Goal: Task Accomplishment & Management: Manage account settings

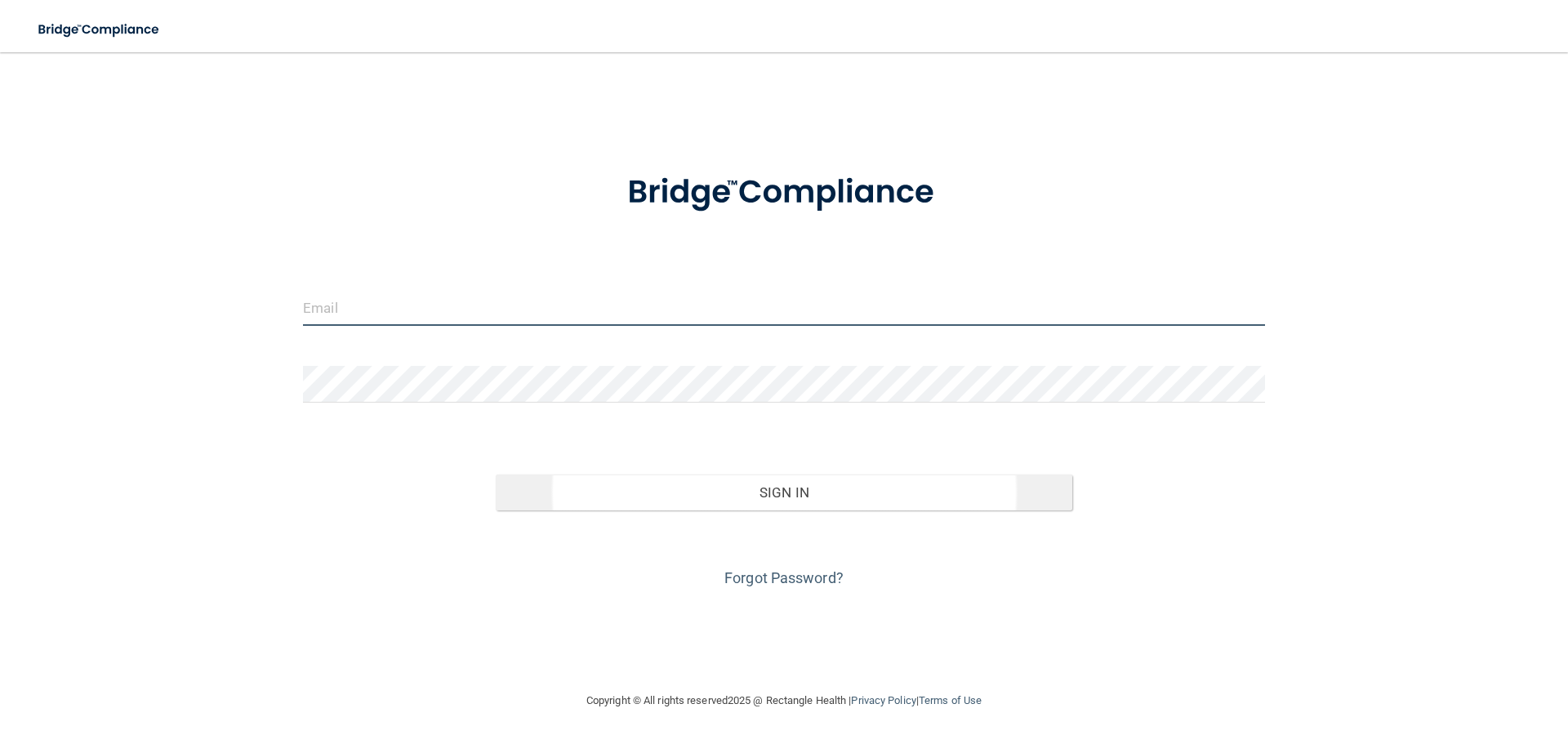
type input "[EMAIL_ADDRESS][DOMAIN_NAME]"
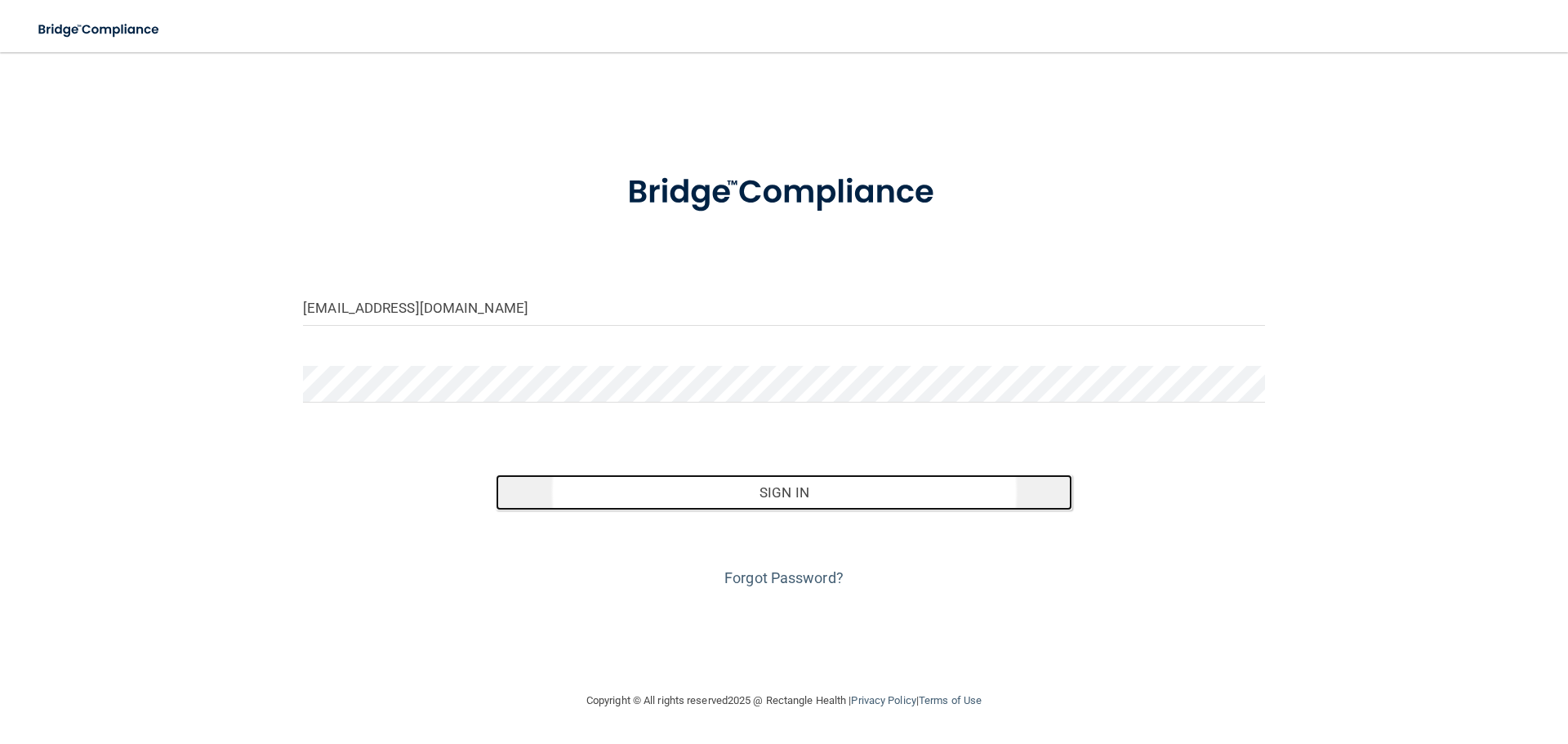
click at [793, 490] on button "Sign In" at bounding box center [784, 492] width 577 height 36
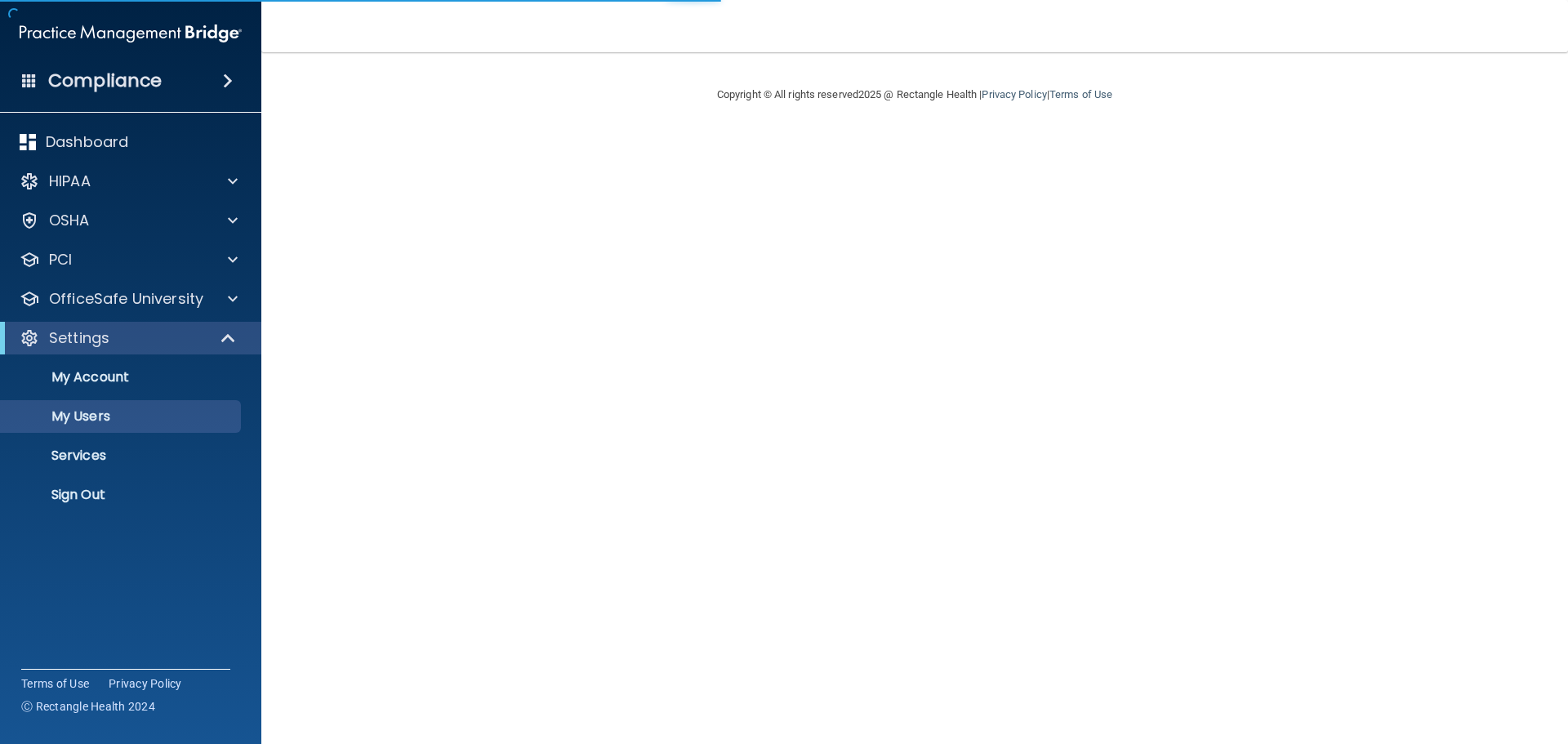
select select "20"
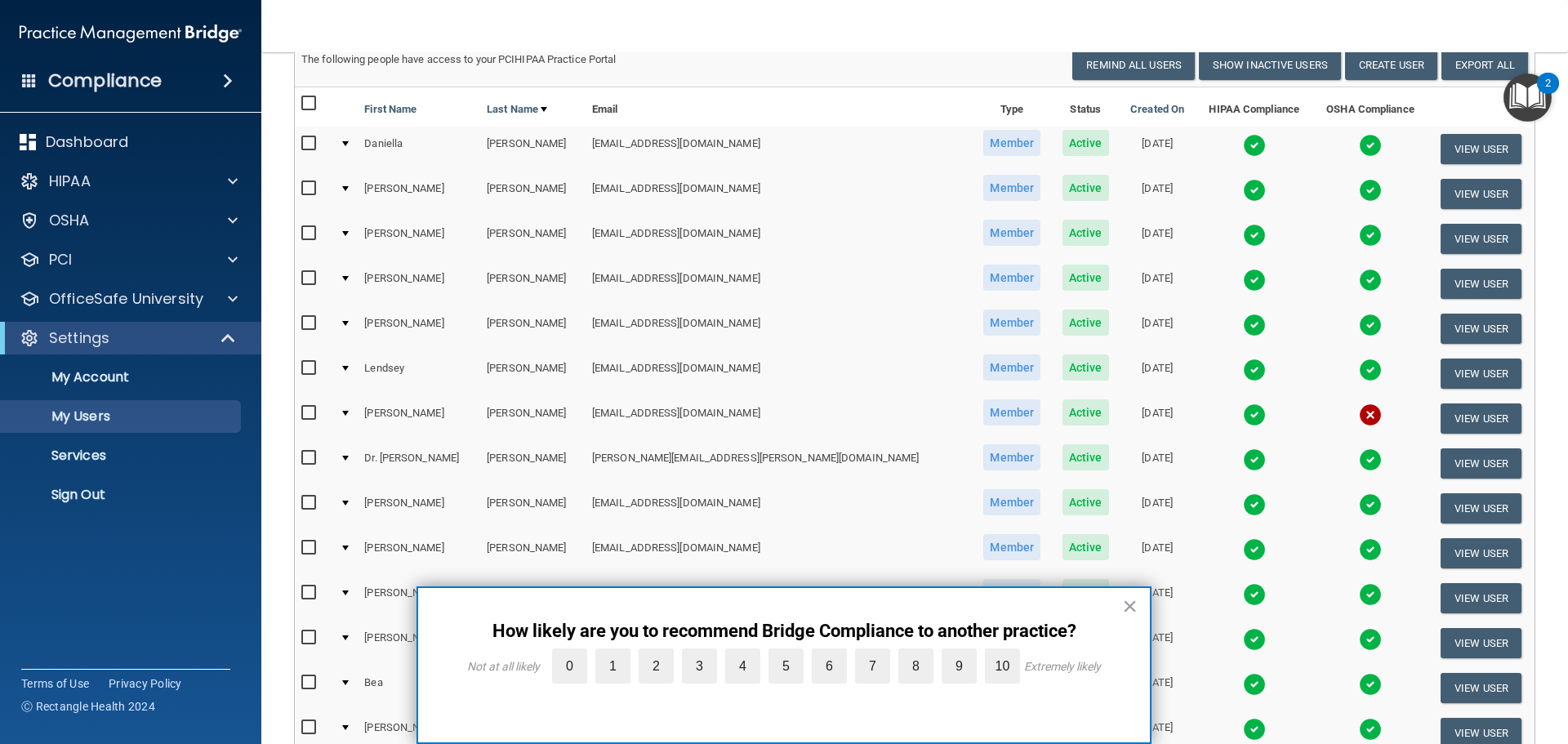
scroll to position [163, 0]
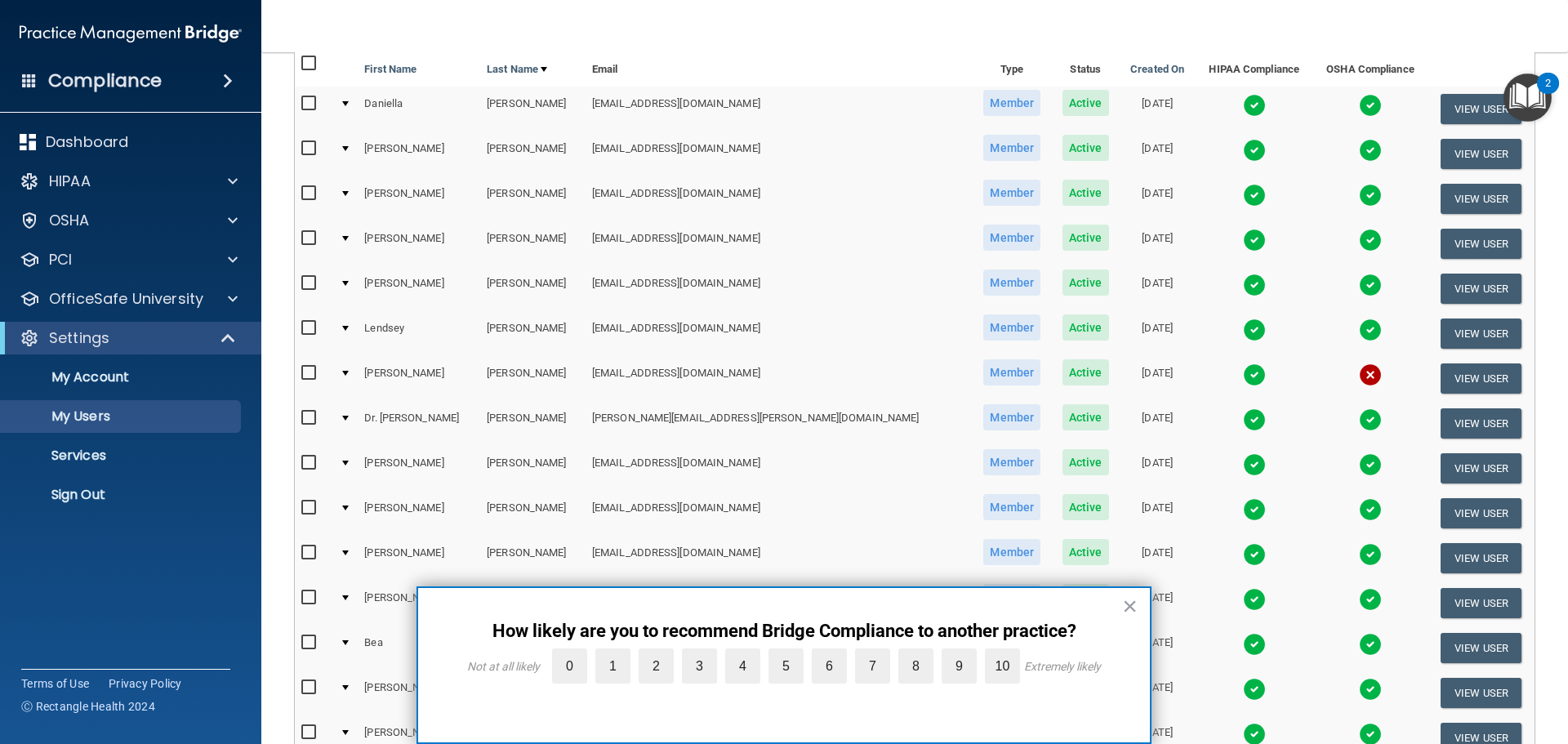
click at [303, 290] on input "checkbox" at bounding box center [310, 283] width 19 height 13
checkbox input "true"
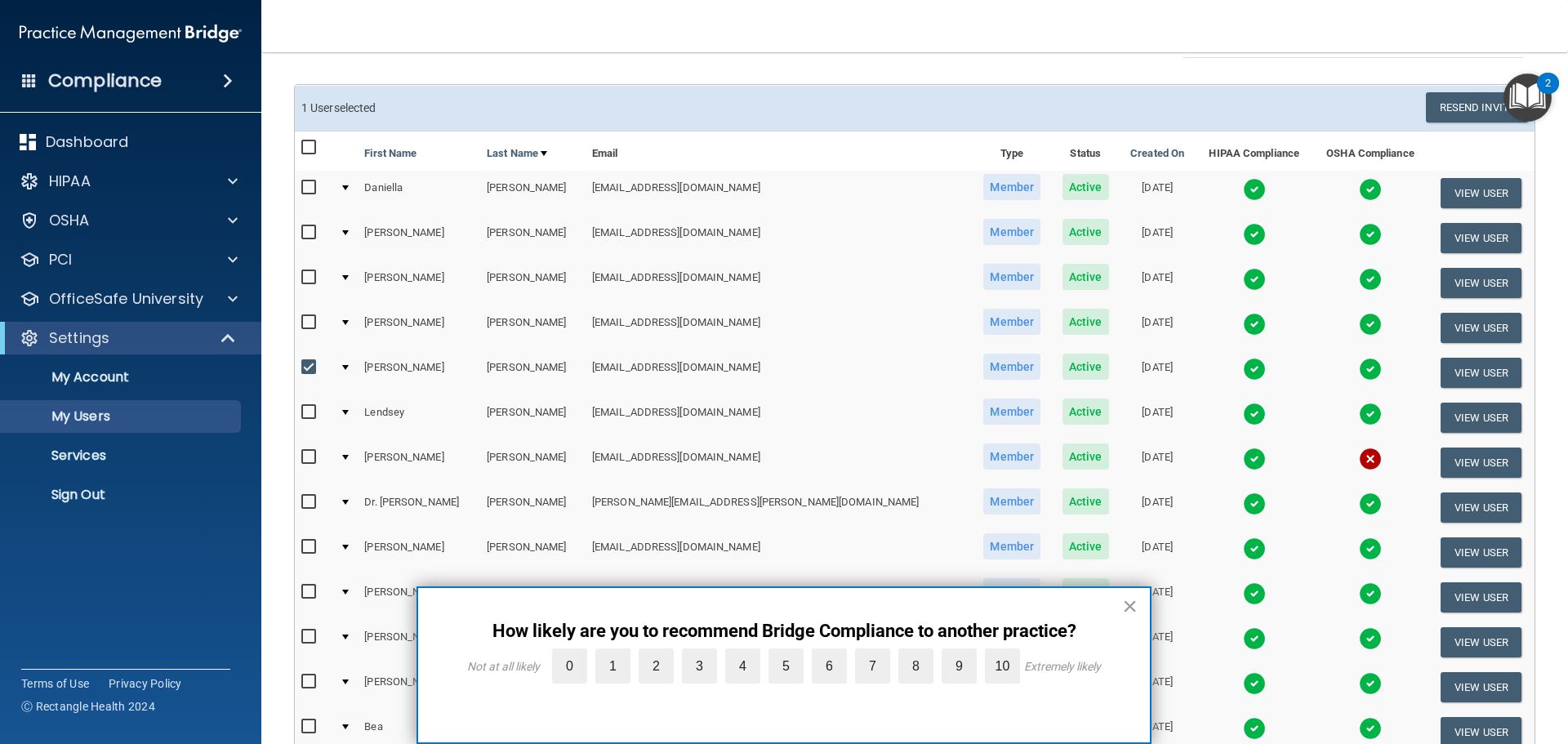
scroll to position [81, 0]
click at [359, 366] on td at bounding box center [345, 372] width 26 height 45
click at [349, 367] on div at bounding box center [345, 367] width 6 height 5
click at [1132, 607] on button "×" at bounding box center [1130, 606] width 16 height 27
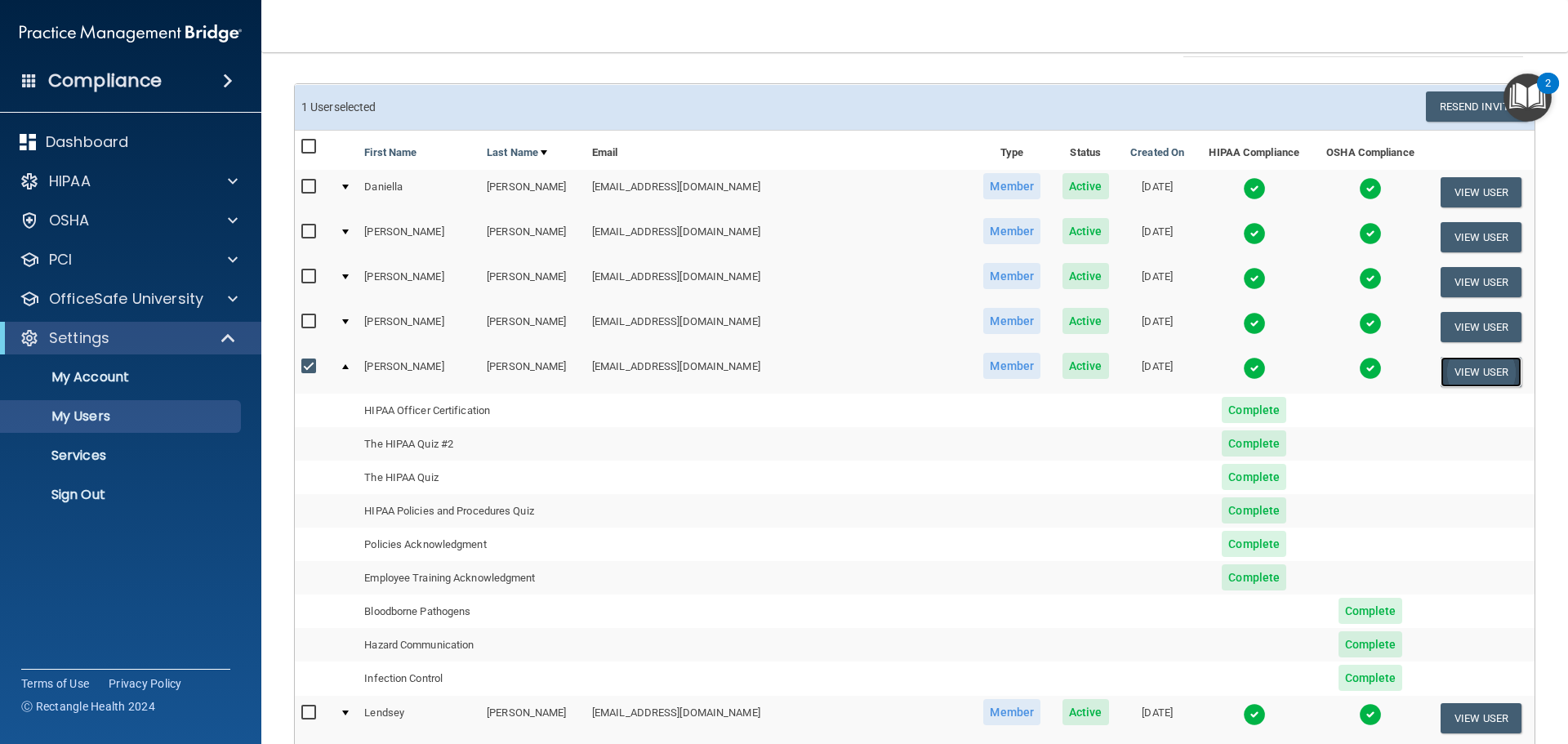
click at [1465, 378] on button "View User" at bounding box center [1481, 372] width 81 height 30
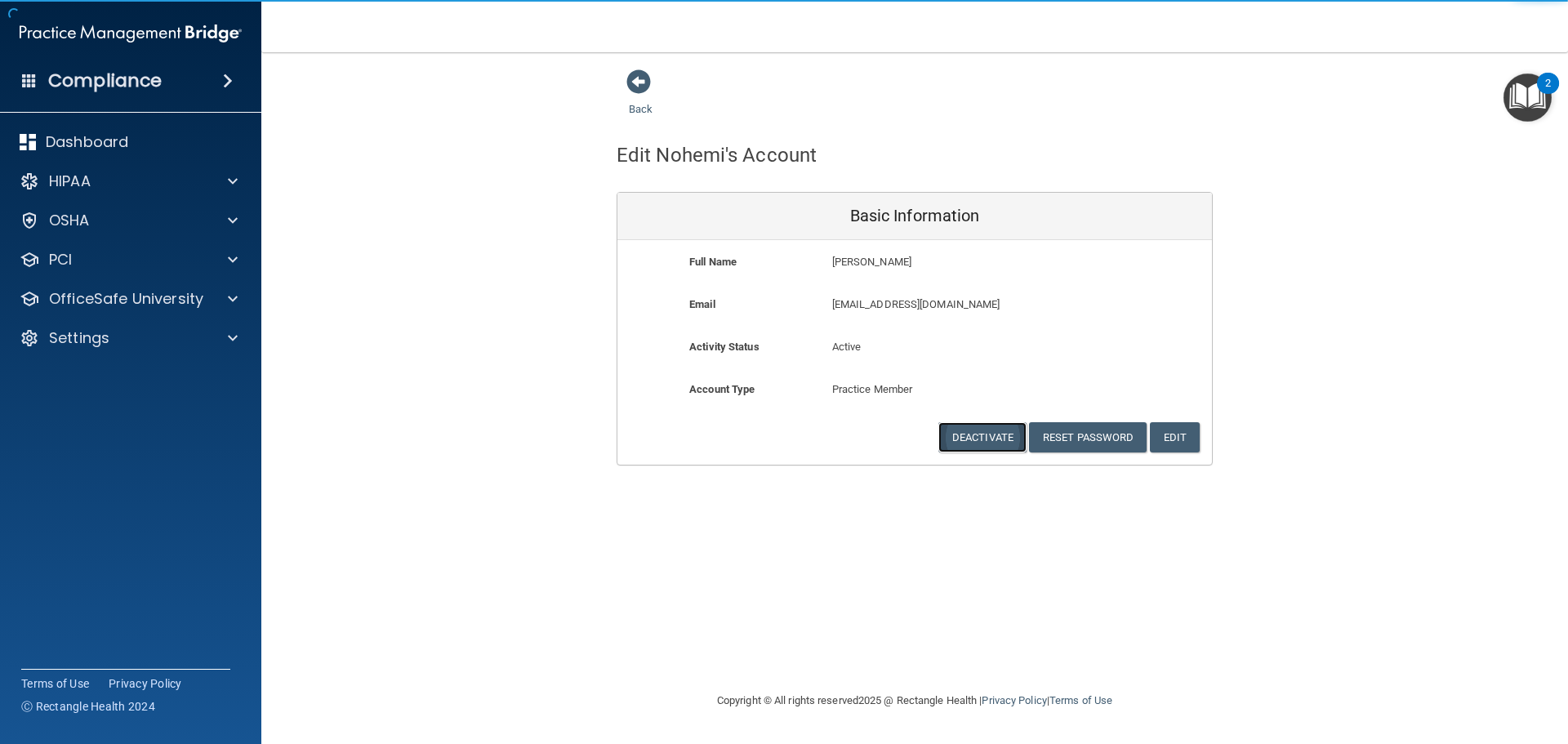
click at [986, 432] on button "Deactivate" at bounding box center [982, 437] width 88 height 30
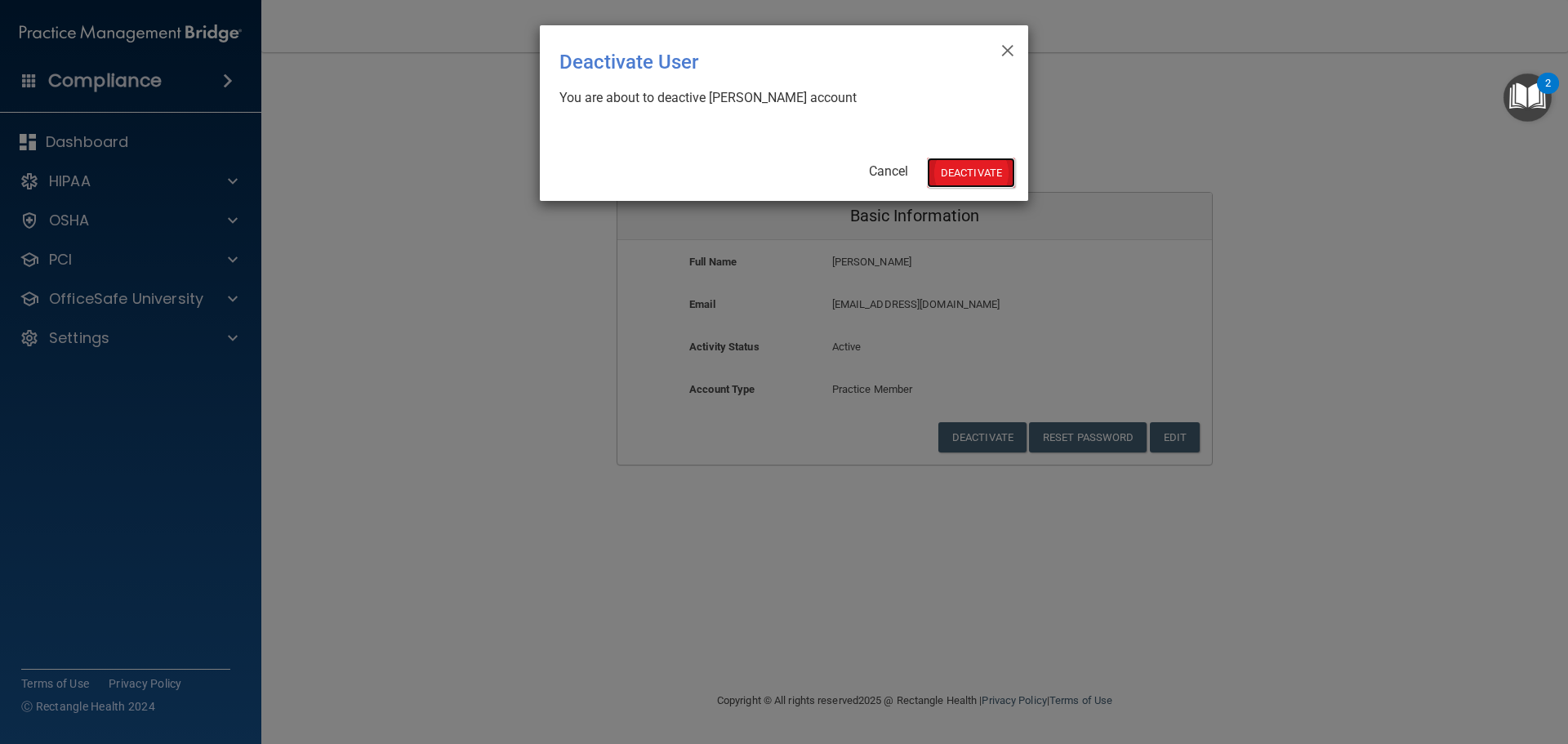
click at [958, 161] on button "Deactivate" at bounding box center [971, 172] width 88 height 30
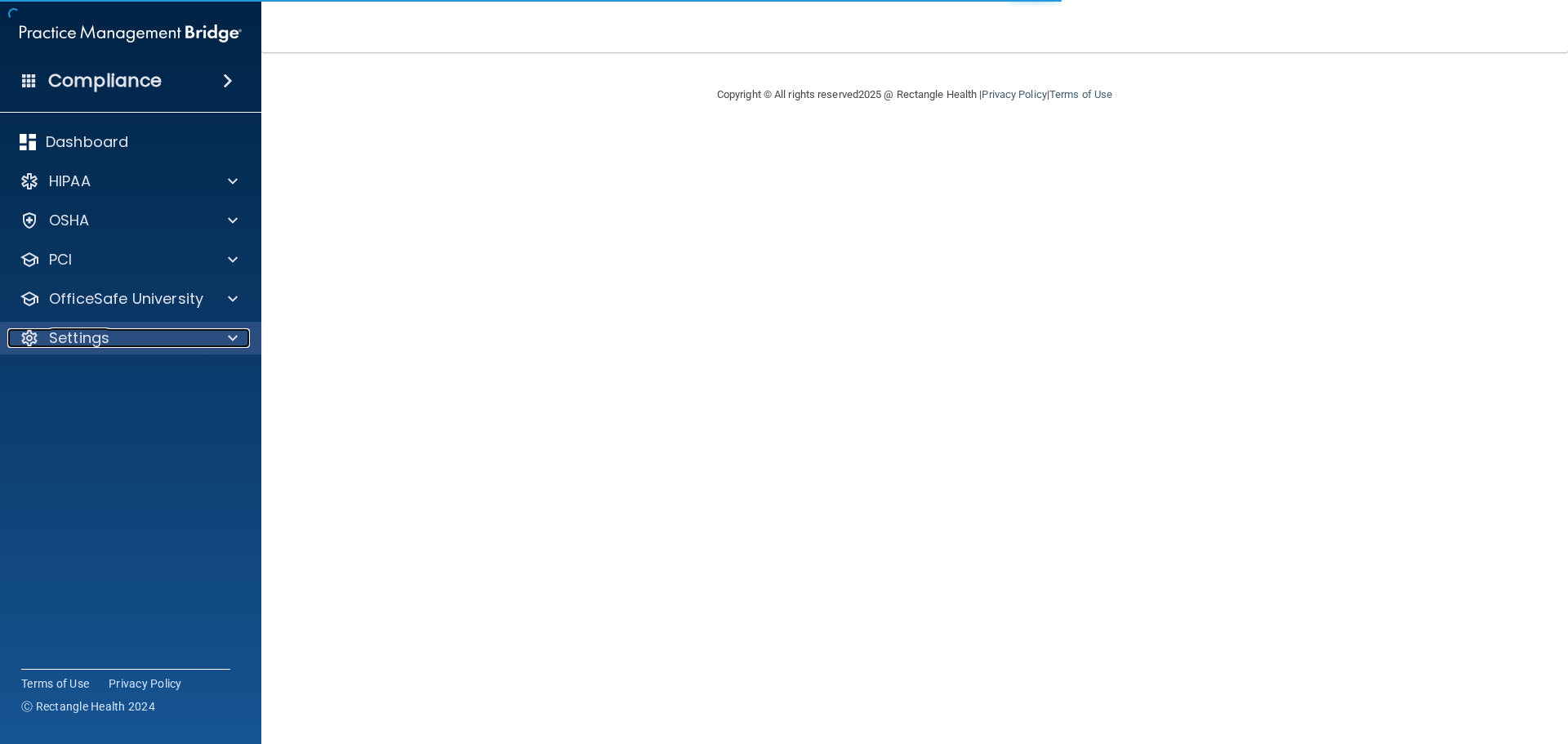
click at [229, 338] on span at bounding box center [232, 338] width 10 height 19
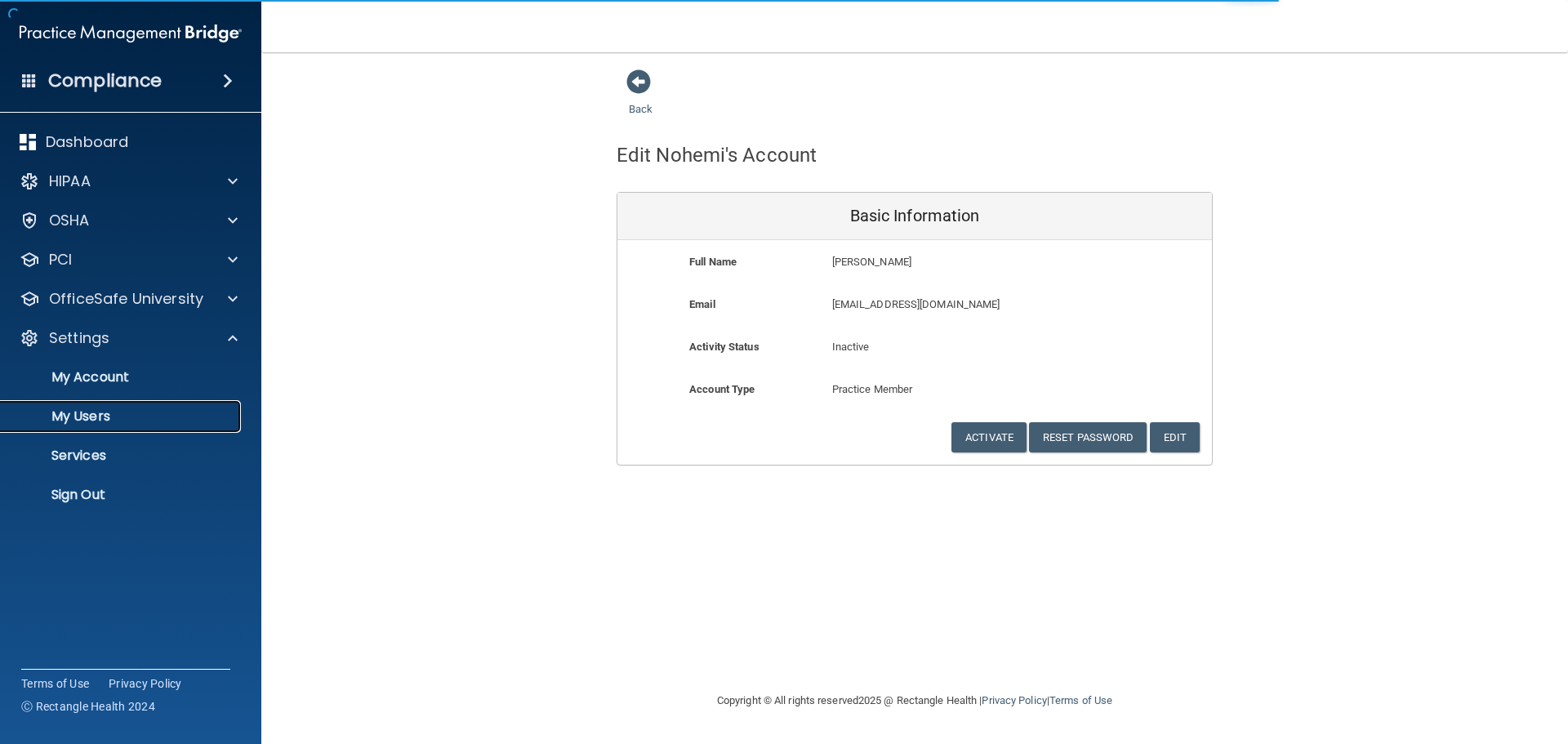
click at [155, 416] on p "My Users" at bounding box center [122, 416] width 223 height 16
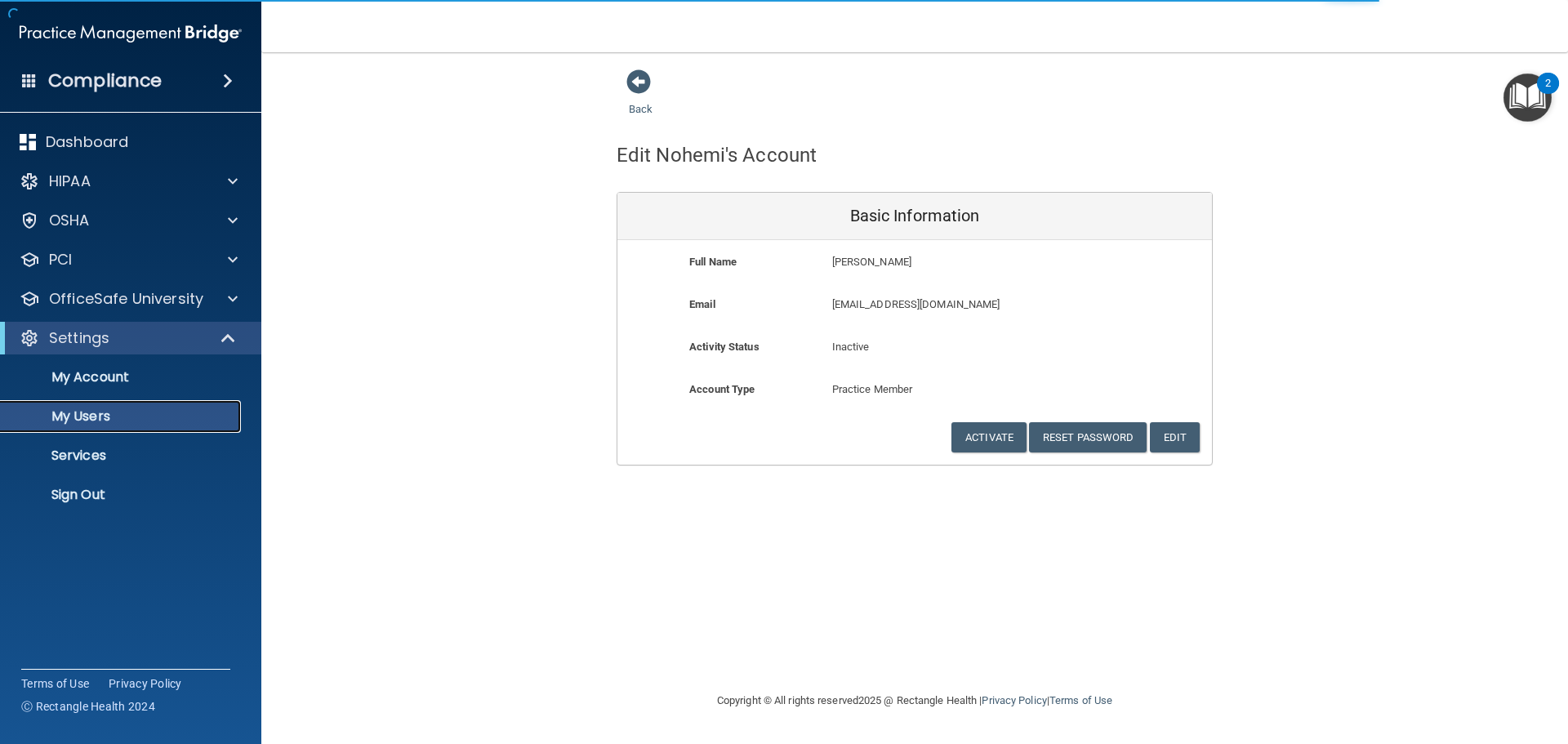
select select "20"
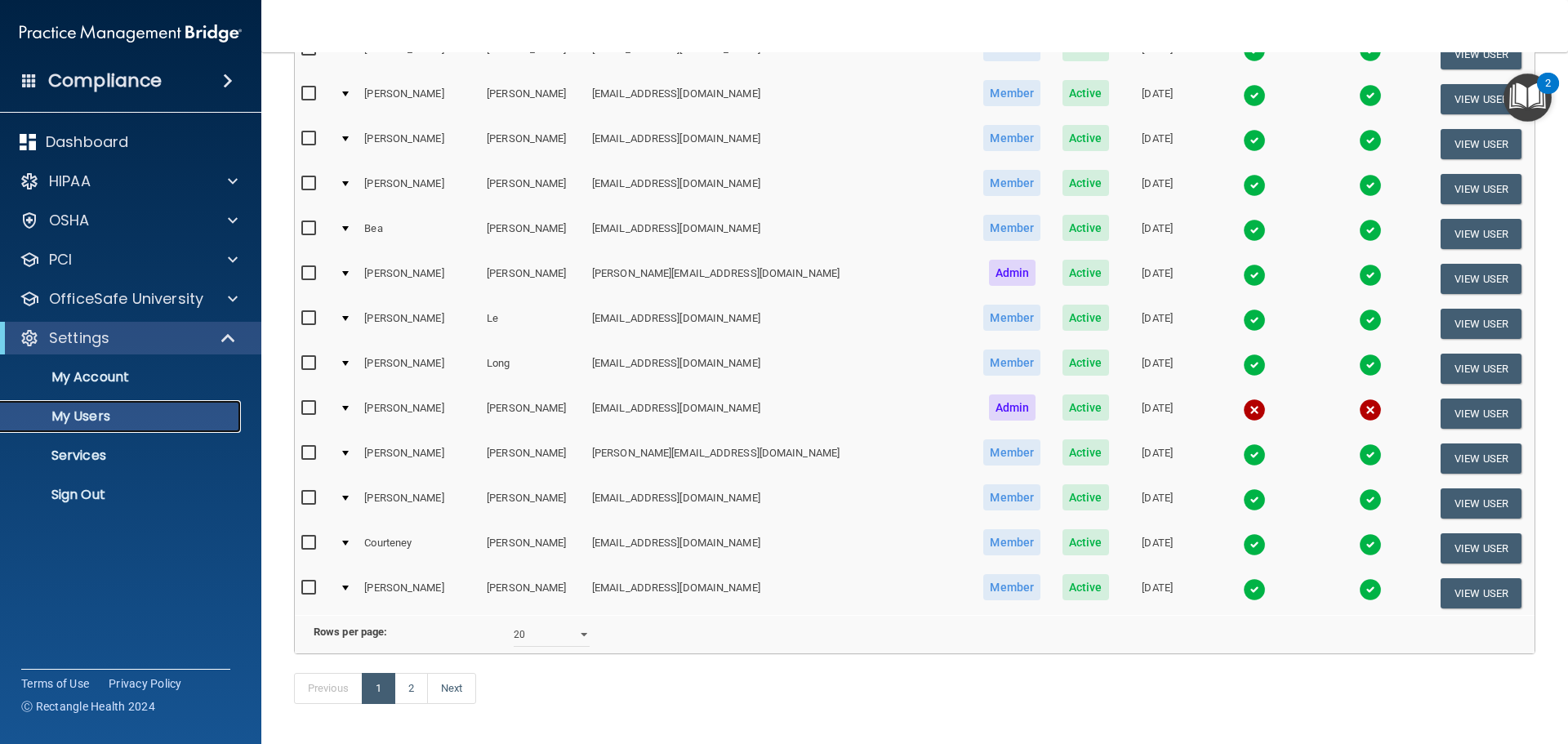
scroll to position [572, 0]
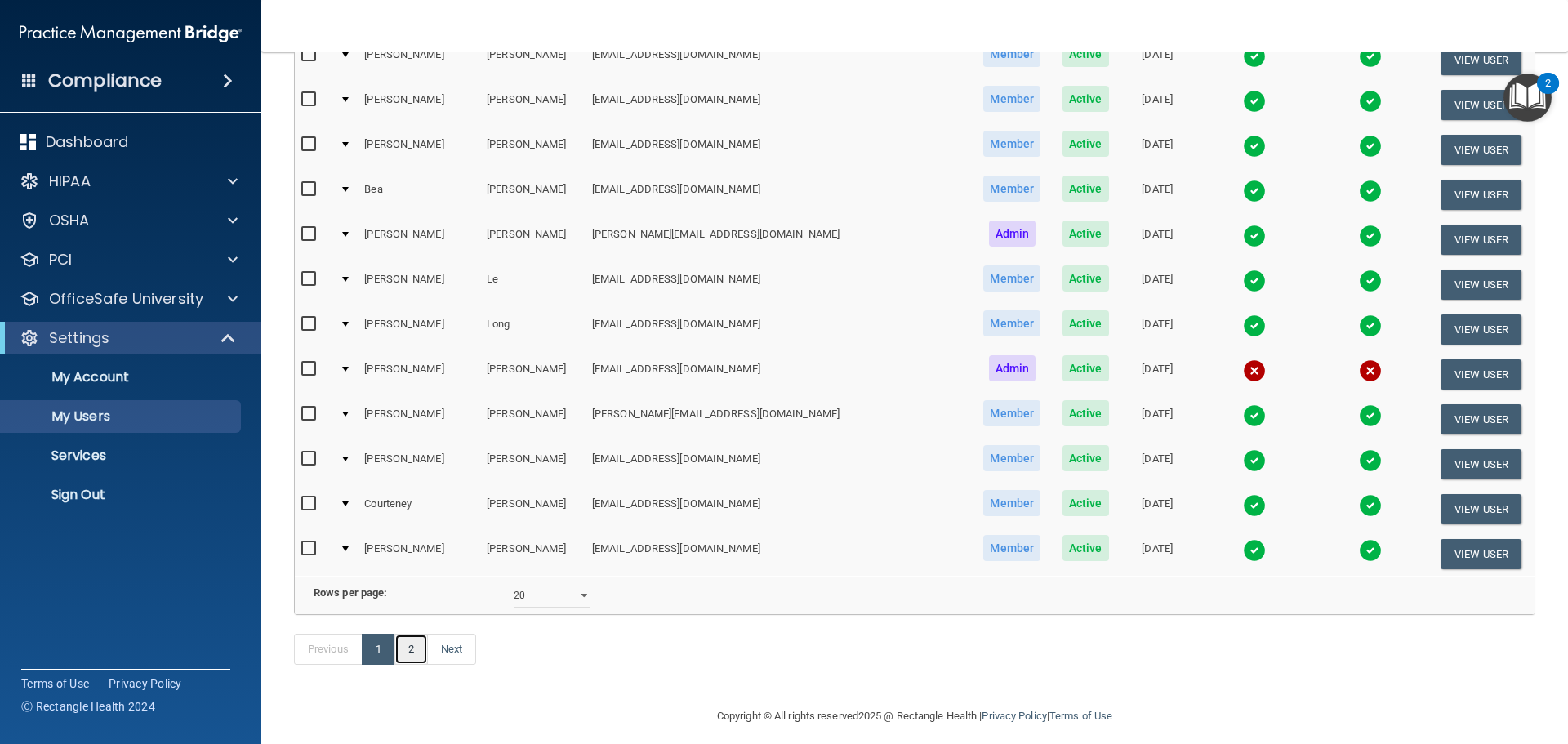
click at [426, 664] on link "2" at bounding box center [411, 649] width 34 height 31
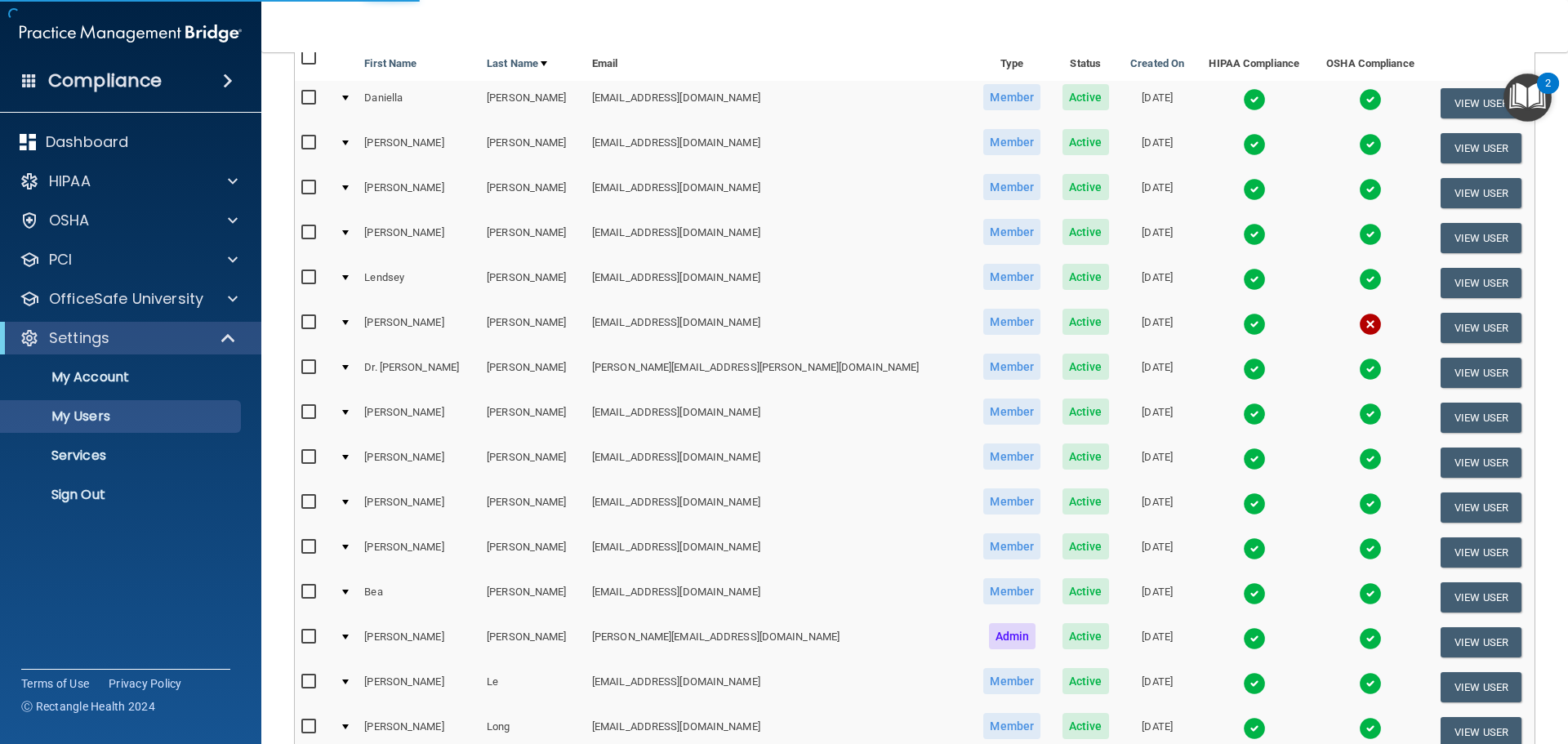
select select "20"
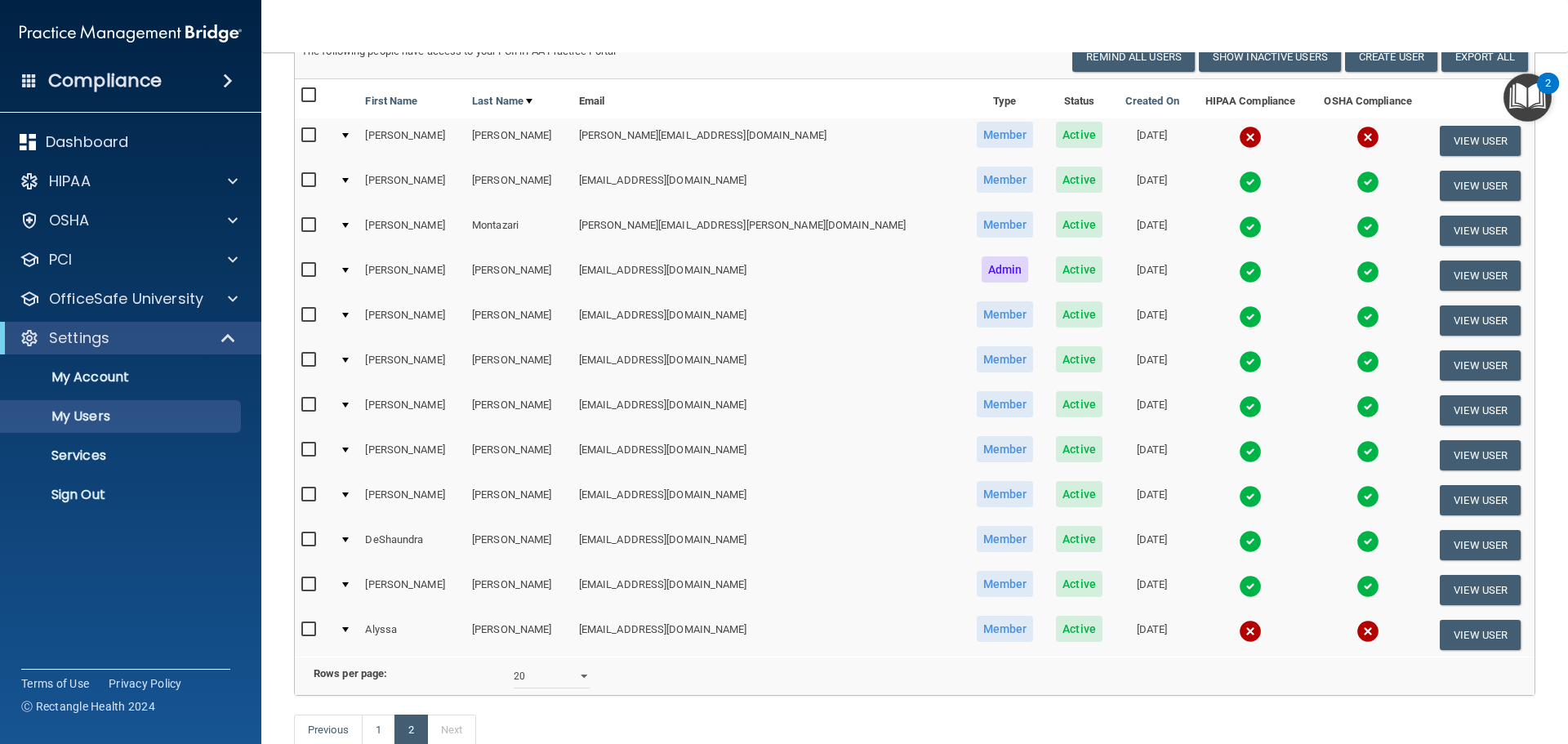
scroll to position [169, 0]
